Goal: Find specific page/section: Find specific page/section

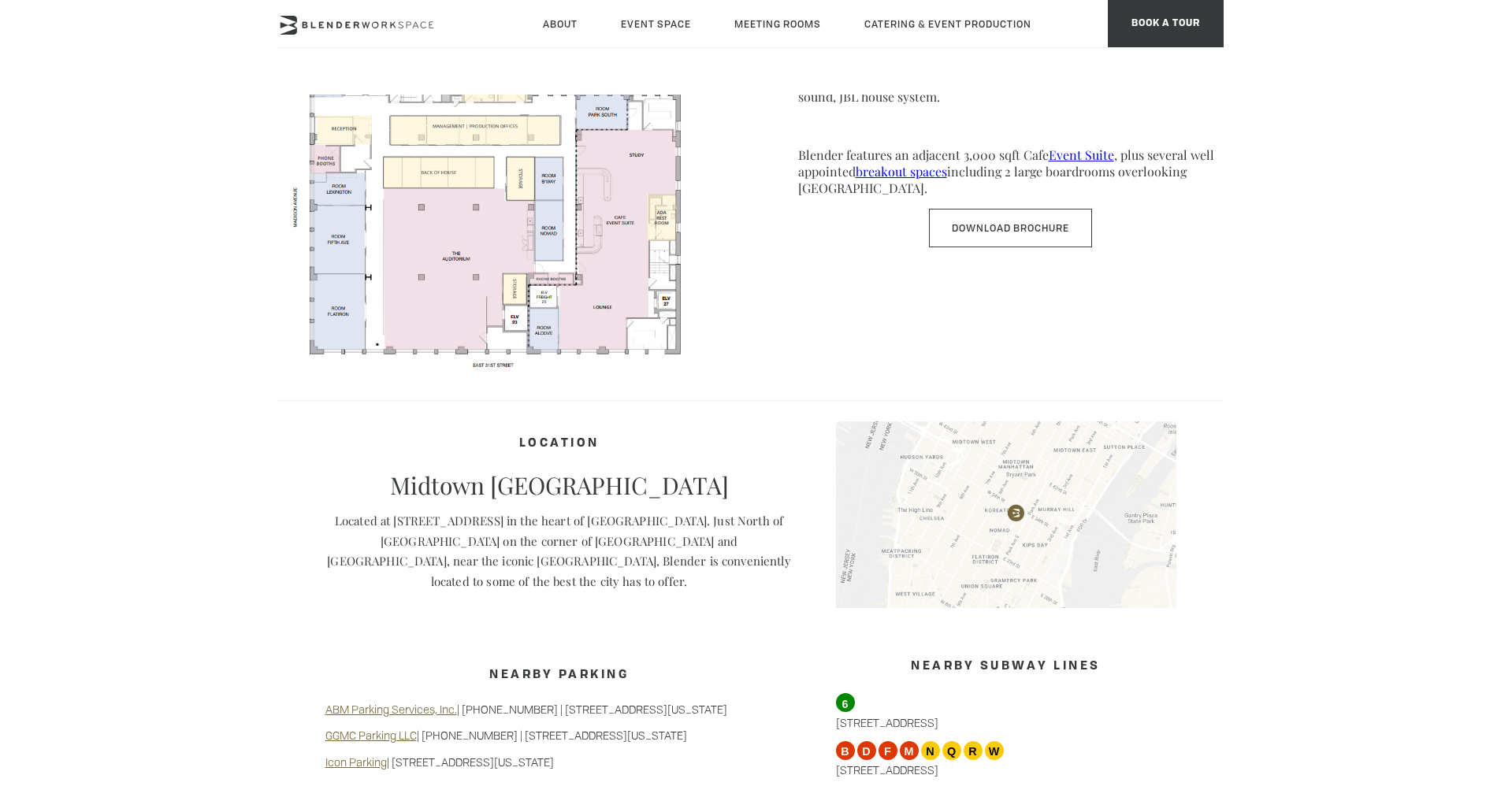
scroll to position [1103, 0]
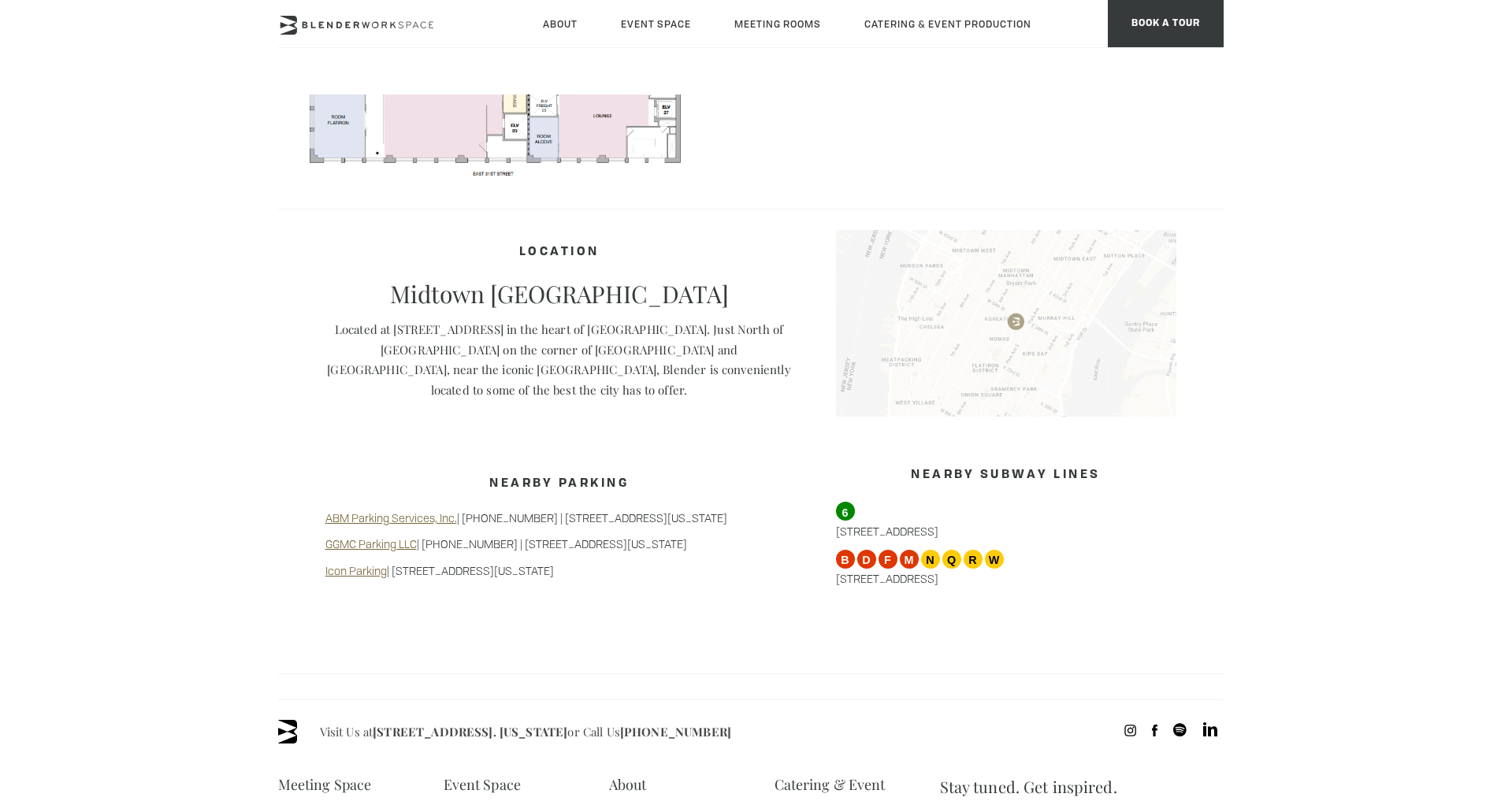
click at [405, 127] on img at bounding box center [1006, 323] width 340 height 187
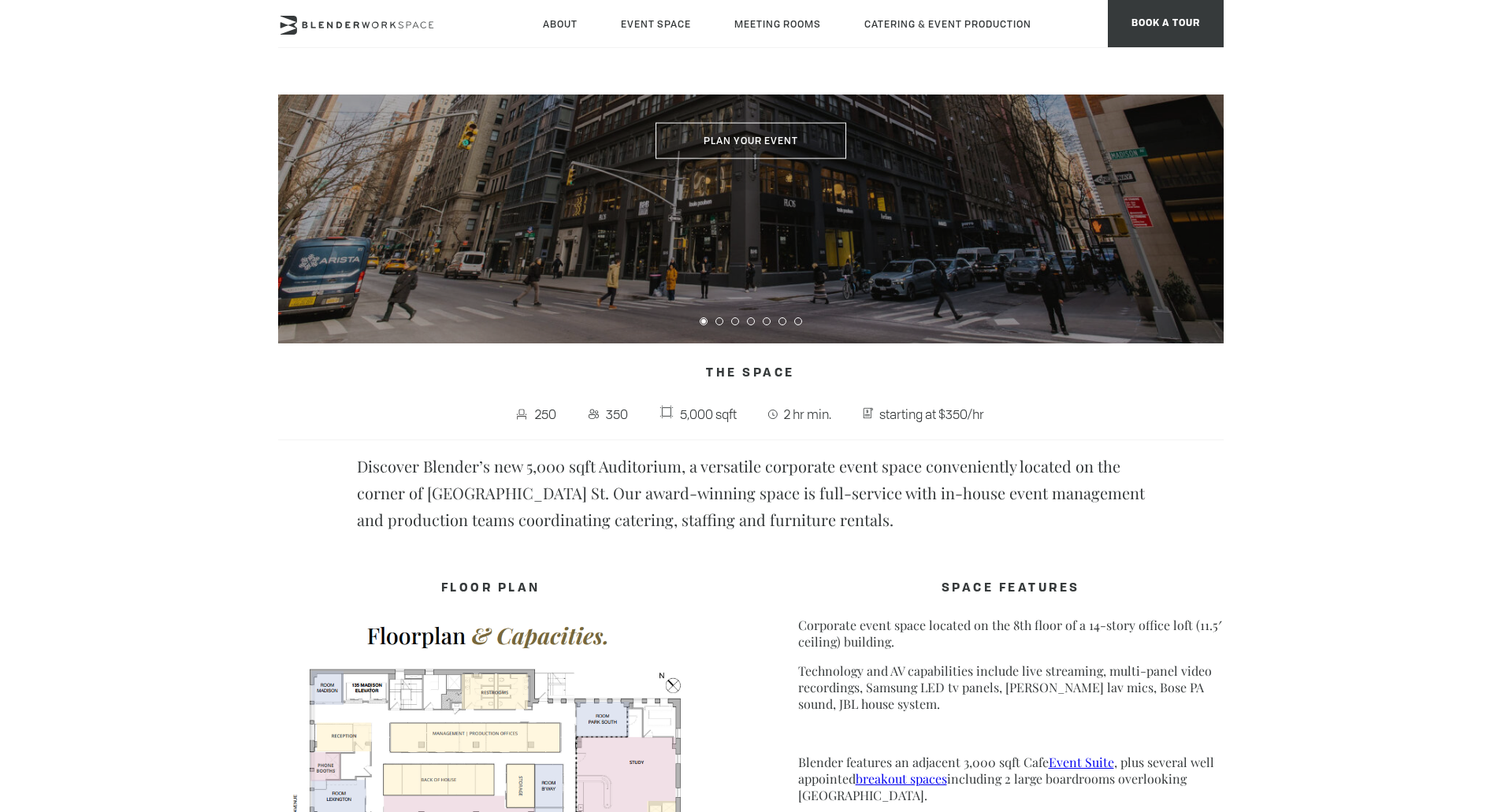
scroll to position [79, 0]
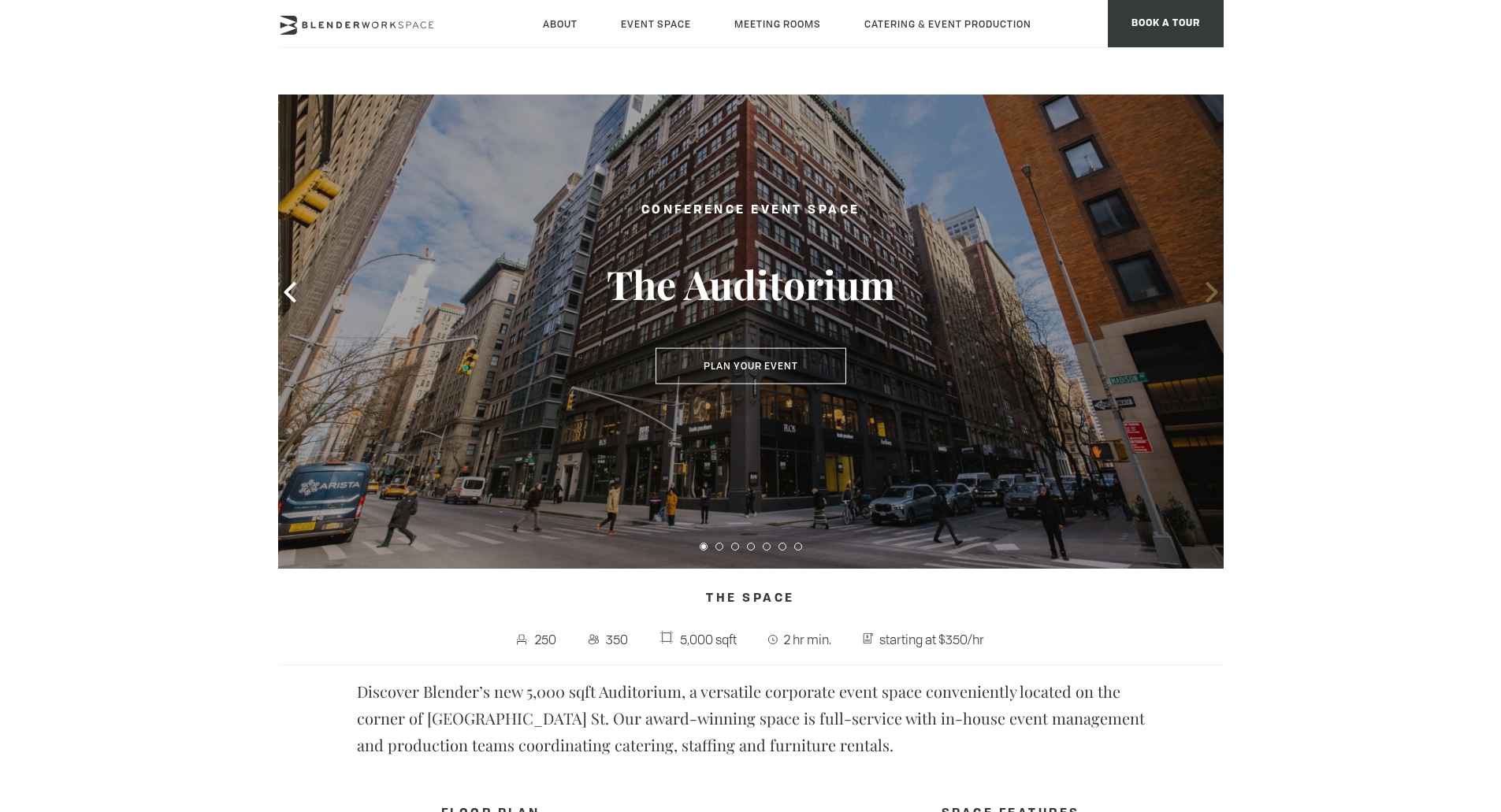
click at [405, 127] on icon at bounding box center [1211, 291] width 20 height 20
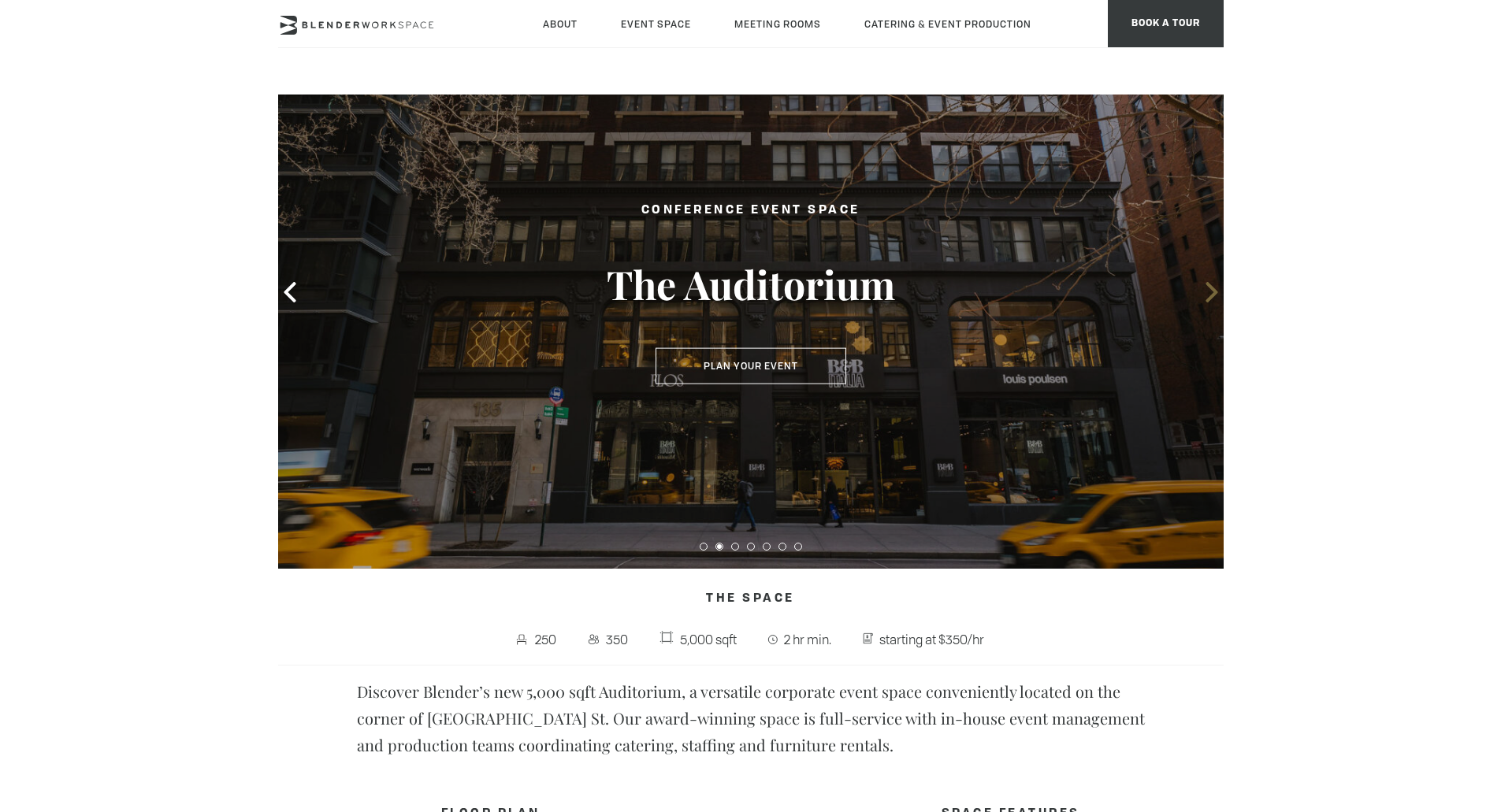
click at [405, 127] on icon at bounding box center [1211, 291] width 20 height 20
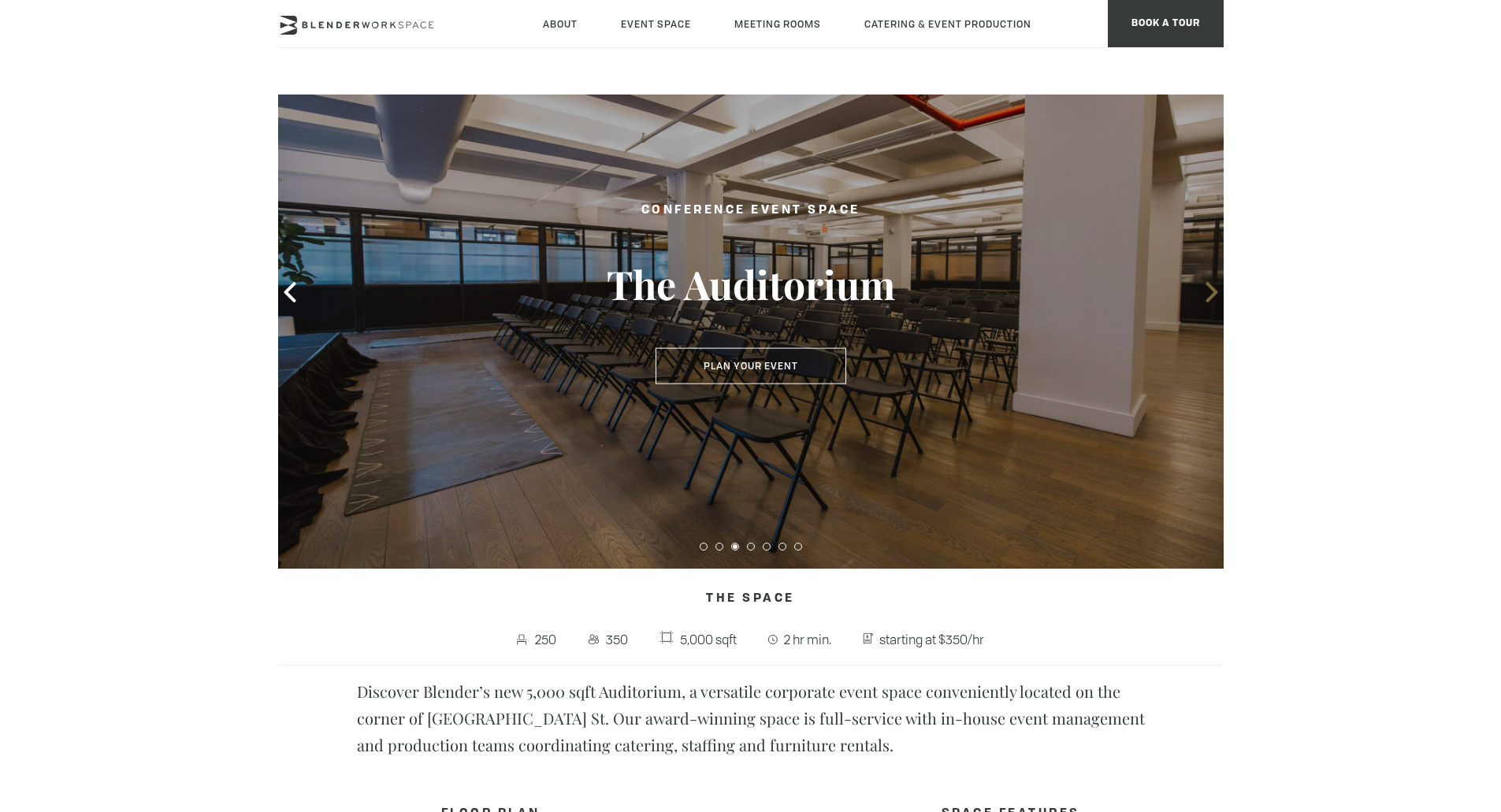
click at [405, 127] on icon at bounding box center [1211, 291] width 20 height 20
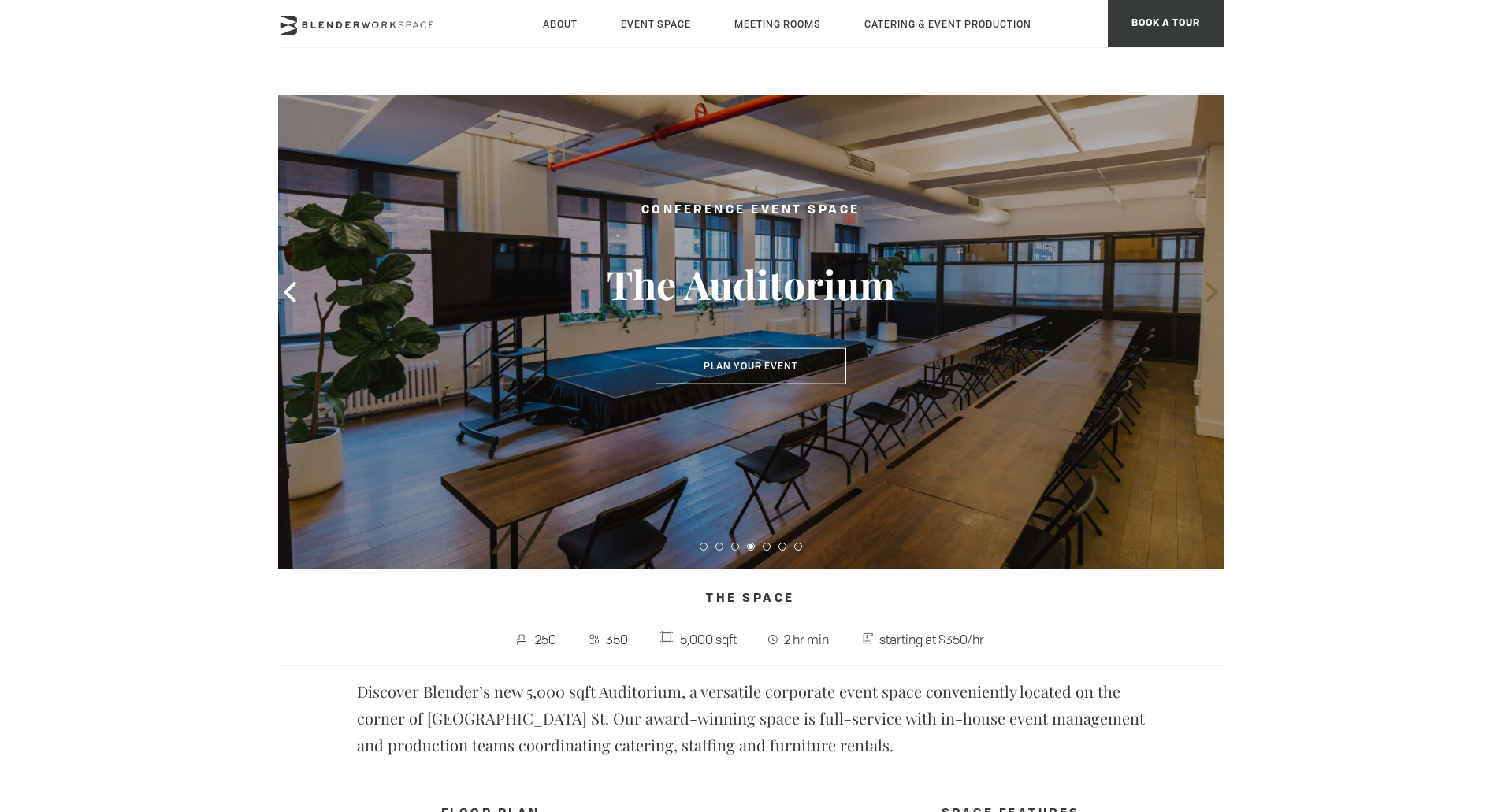
click at [405, 127] on icon at bounding box center [1211, 291] width 20 height 20
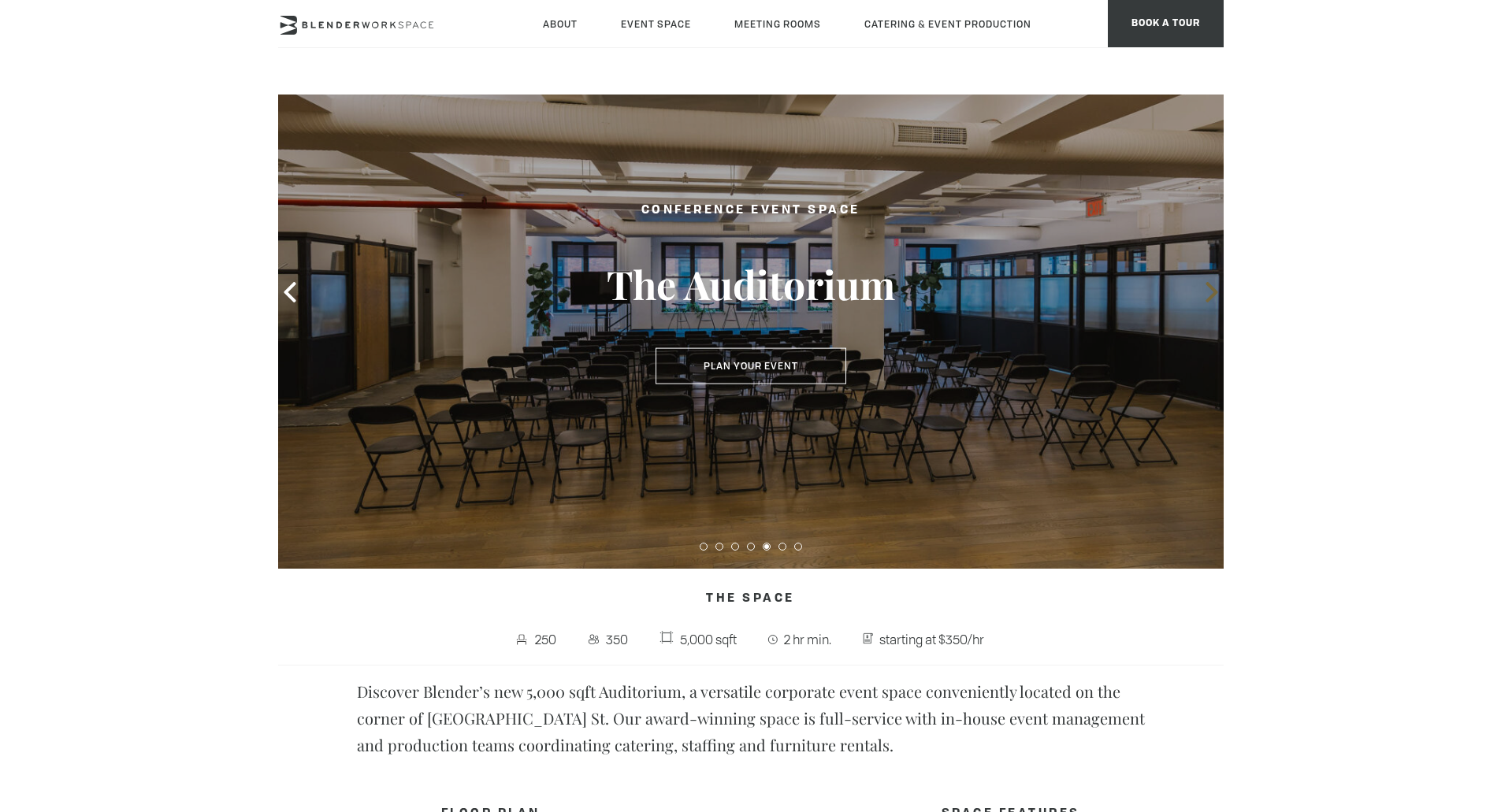
click at [405, 127] on icon at bounding box center [1211, 291] width 20 height 20
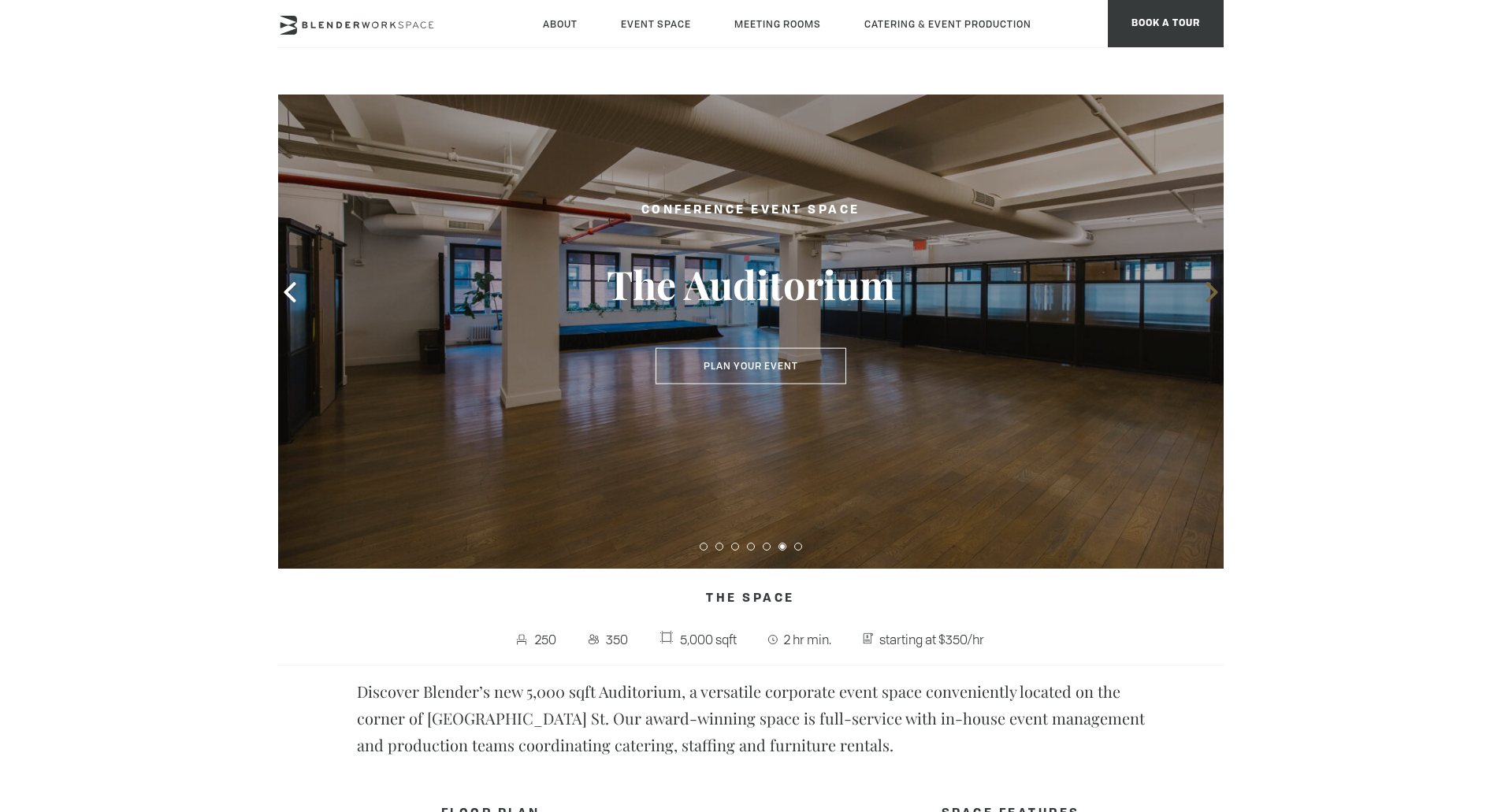
click at [405, 127] on icon at bounding box center [1211, 291] width 20 height 20
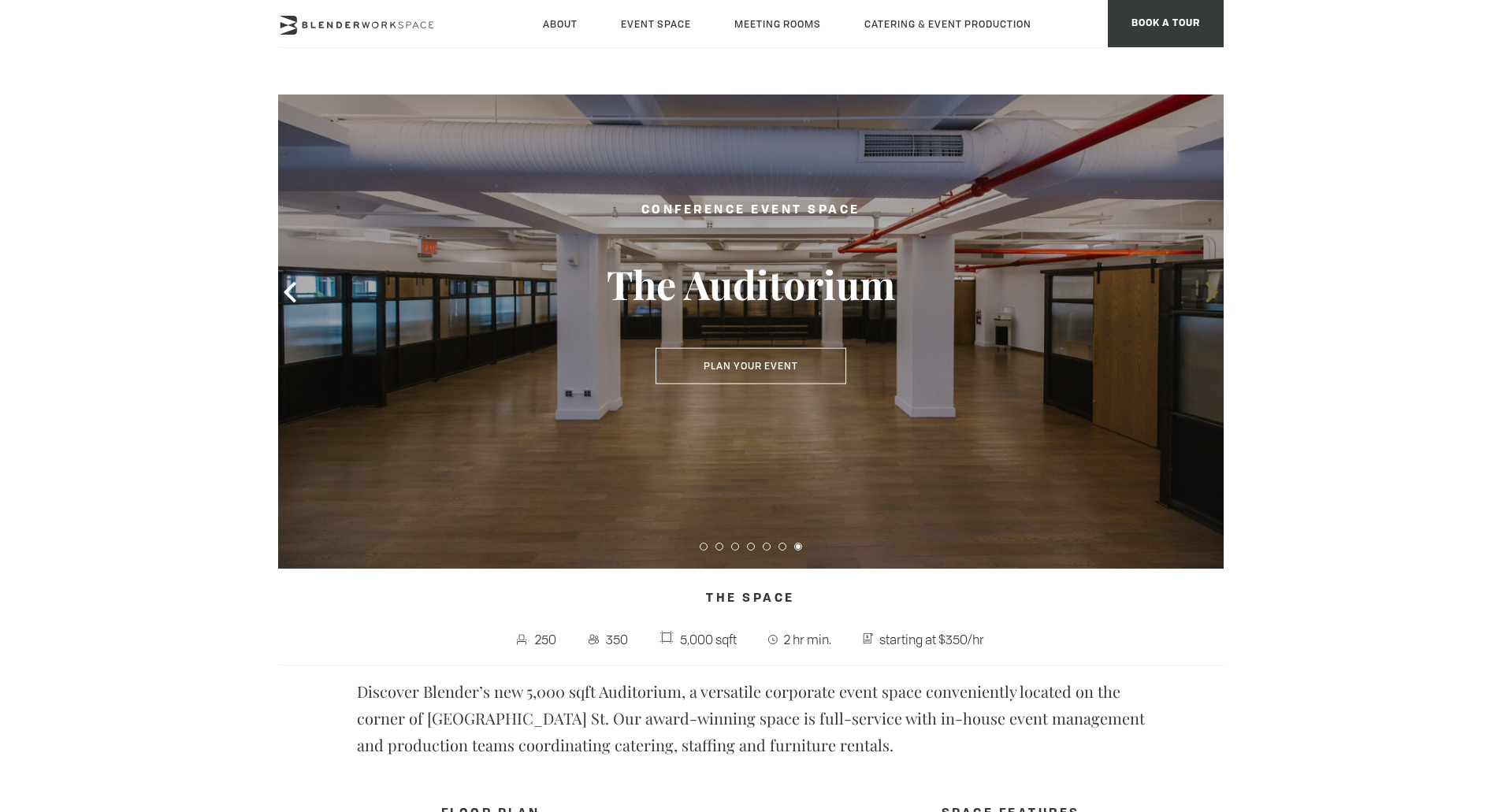
click at [405, 127] on icon at bounding box center [1211, 291] width 20 height 20
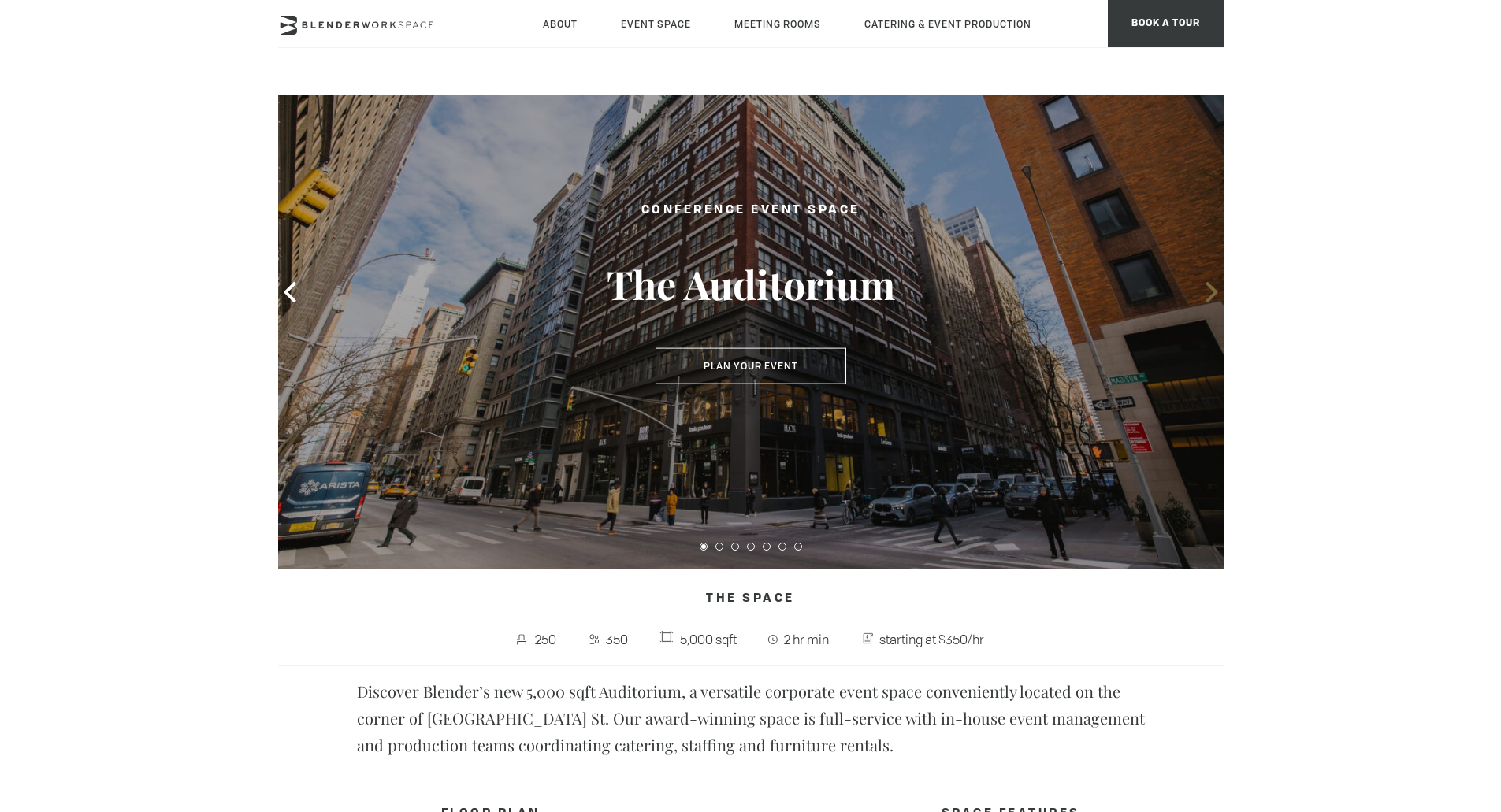
click at [405, 127] on icon at bounding box center [1211, 291] width 20 height 20
